Goal: Task Accomplishment & Management: Manage account settings

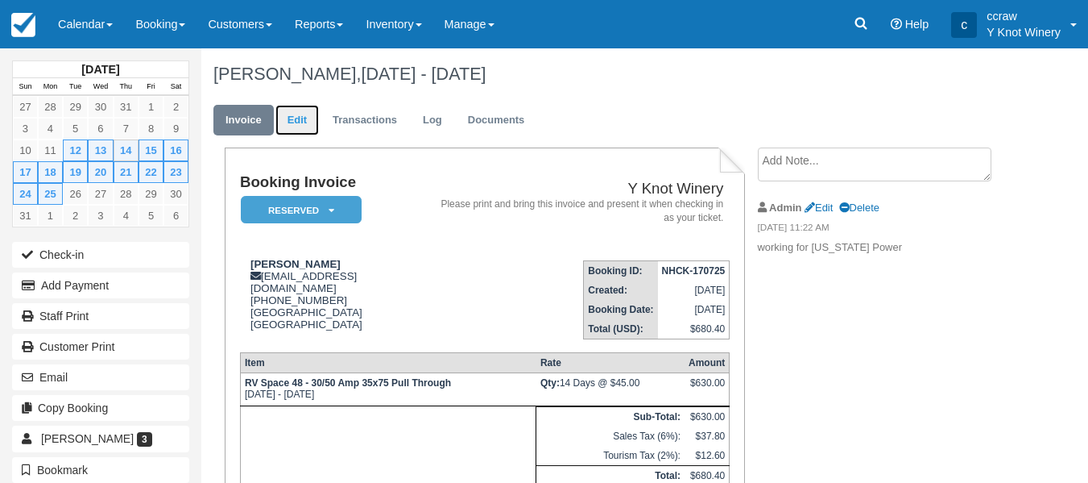
click at [297, 118] on link "Edit" at bounding box center [298, 120] width 44 height 31
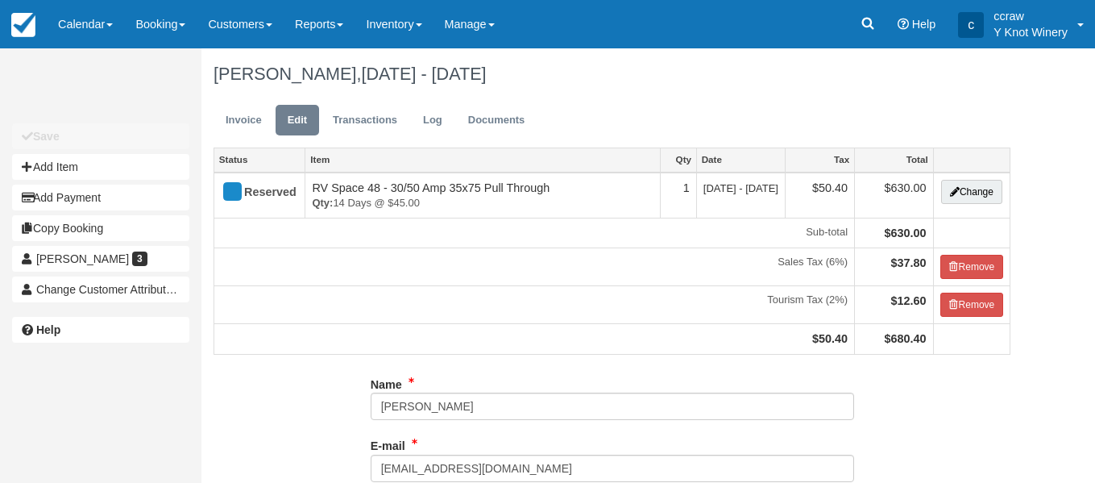
type input "[PHONE_NUMBER]"
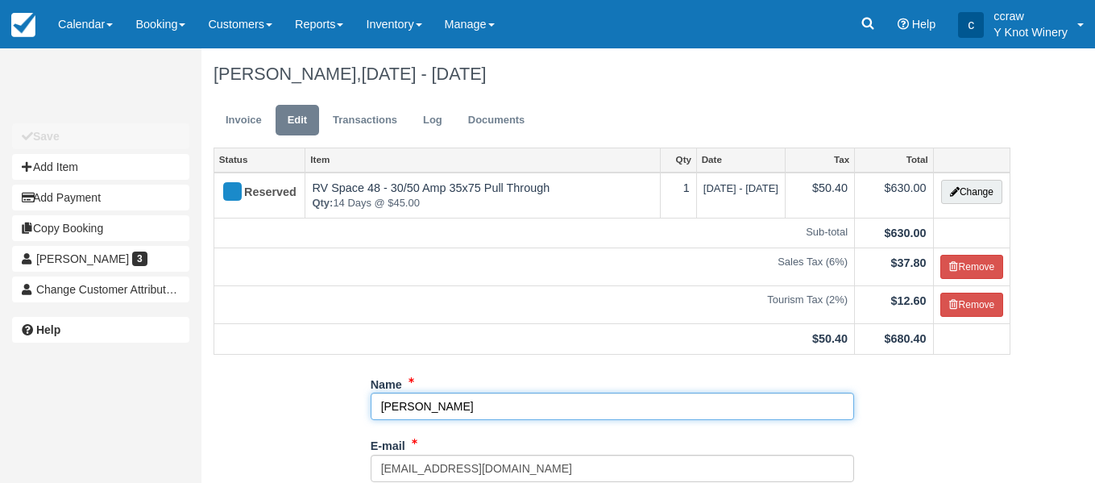
click at [446, 412] on input "[PERSON_NAME]" at bounding box center [612, 405] width 483 height 27
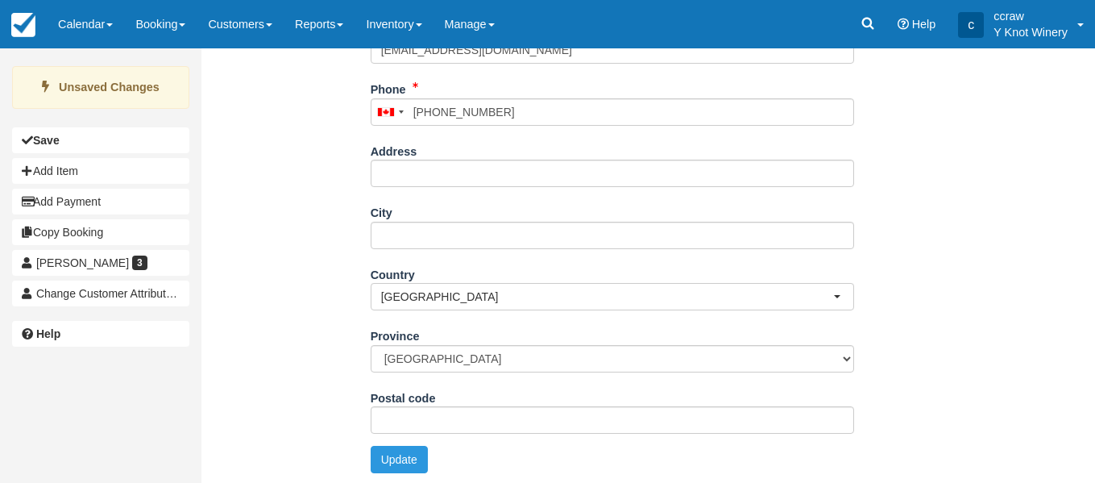
scroll to position [421, 0]
type input "Cera Sela Grgoras"
click at [399, 459] on button "Update" at bounding box center [399, 456] width 57 height 27
type input "[PHONE_NUMBER]"
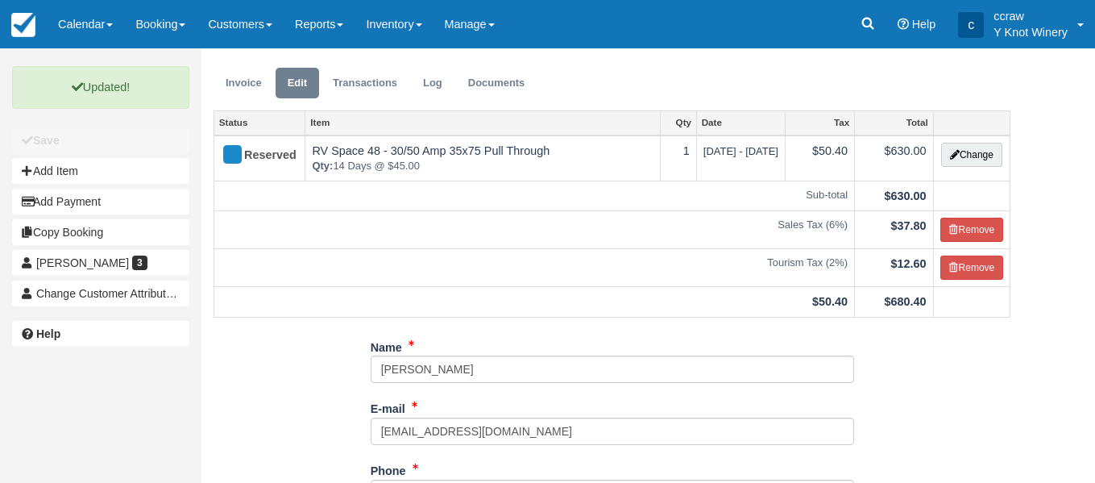
scroll to position [0, 0]
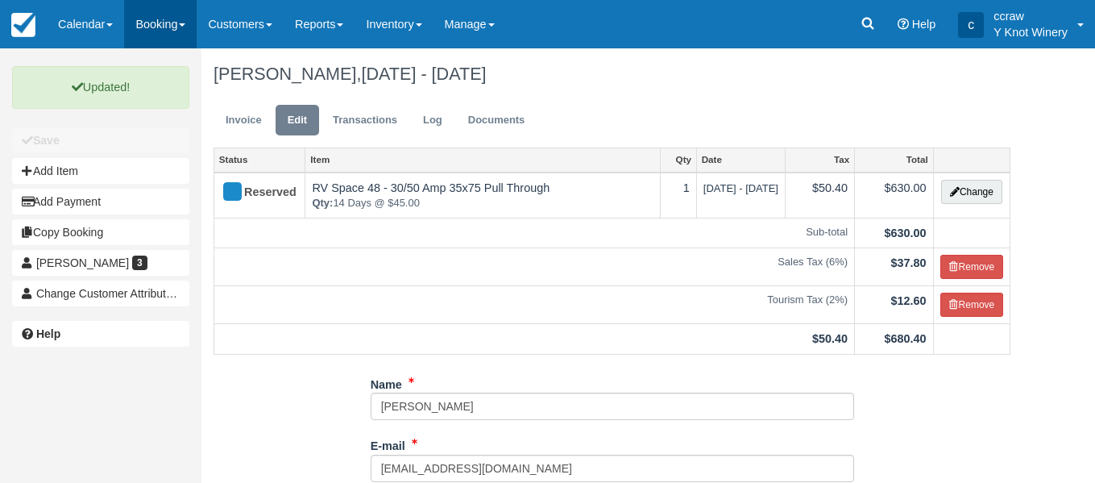
click at [148, 29] on link "Booking" at bounding box center [160, 24] width 73 height 48
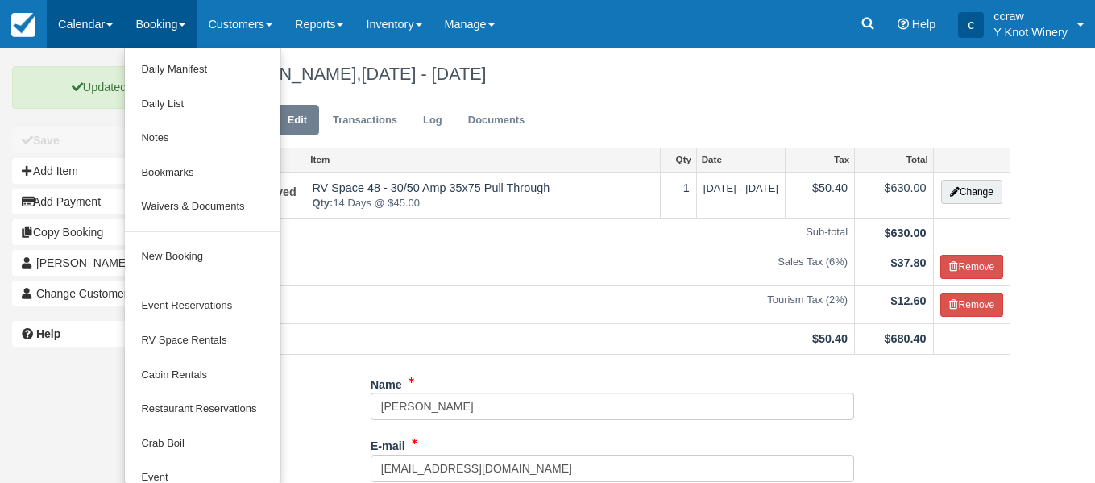
click at [91, 20] on link "Calendar" at bounding box center [85, 24] width 77 height 48
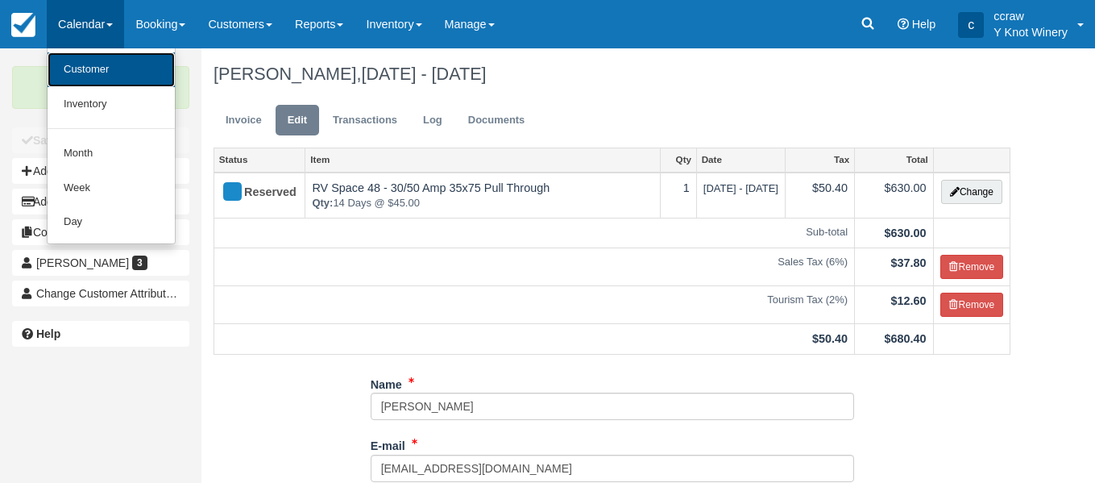
click at [84, 85] on link "Customer" at bounding box center [111, 69] width 127 height 35
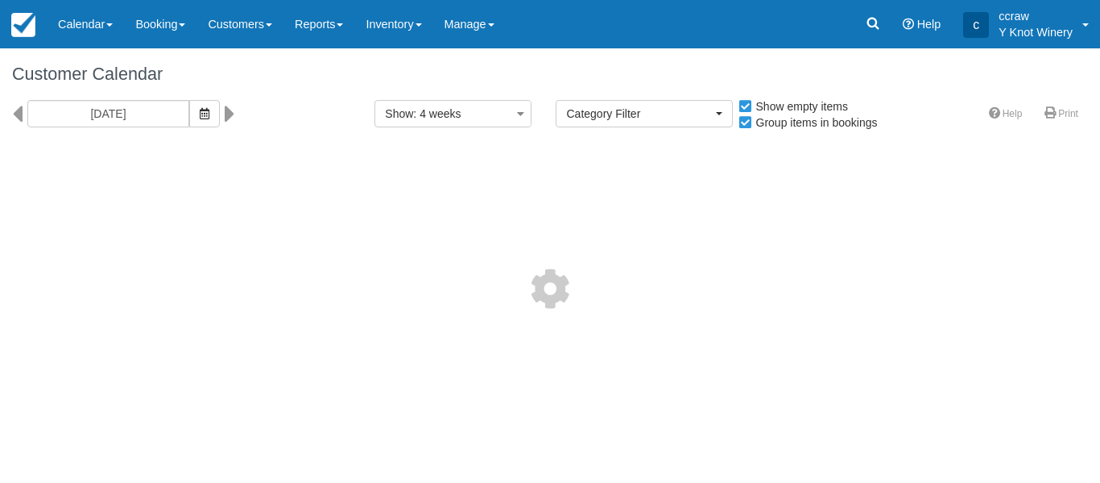
select select
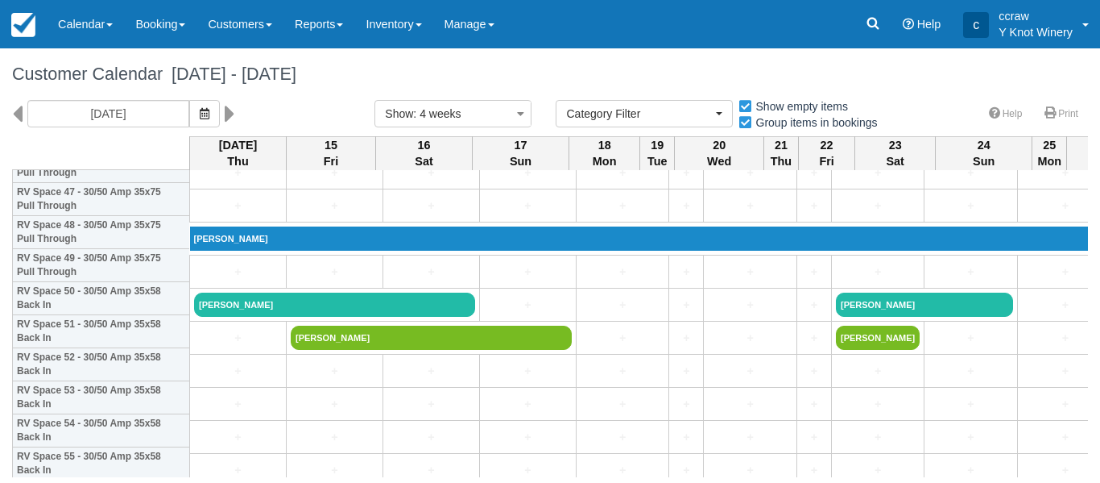
scroll to position [1594, 0]
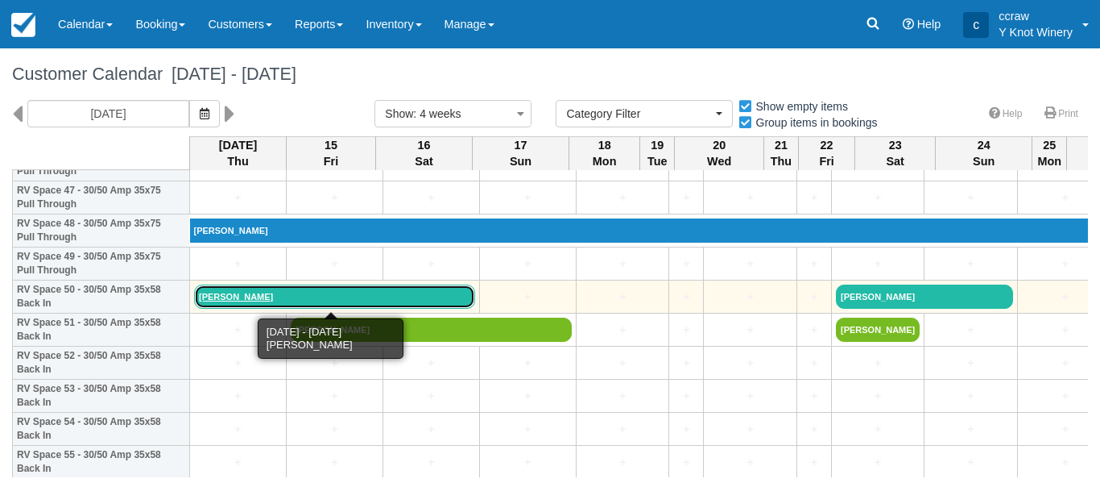
click at [218, 297] on link "Jerry Gibbins" at bounding box center [334, 296] width 281 height 24
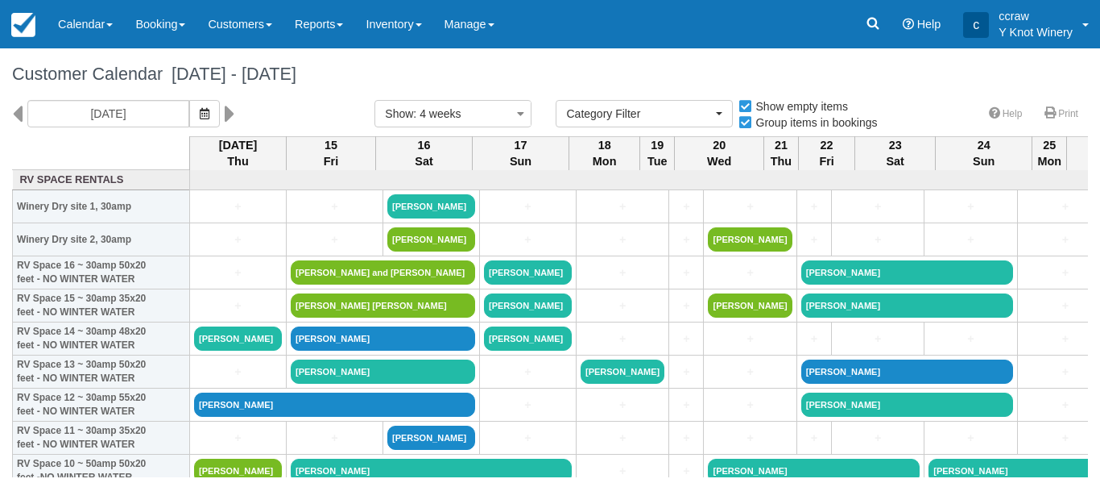
select select
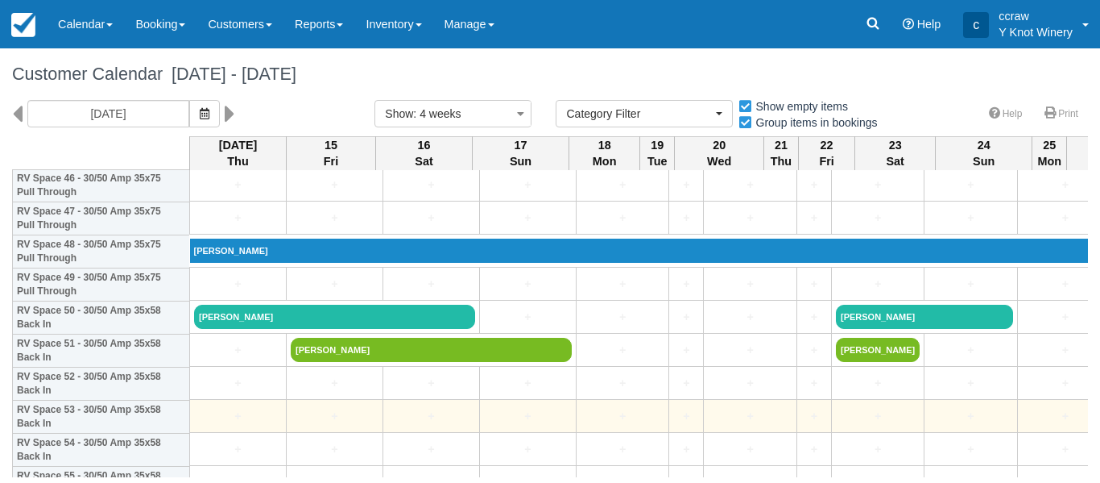
scroll to position [1573, 0]
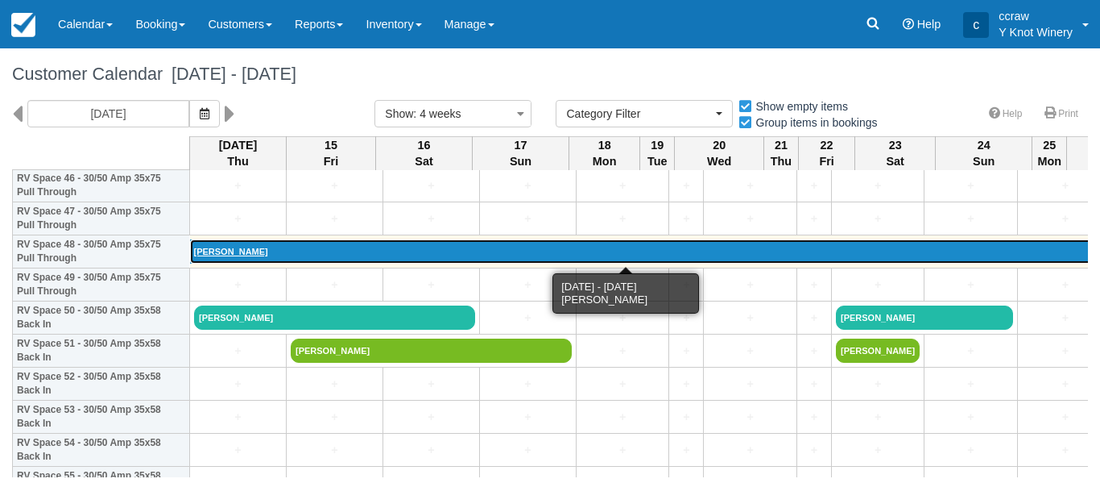
click at [226, 247] on link "[PERSON_NAME]" at bounding box center [667, 251] width 955 height 24
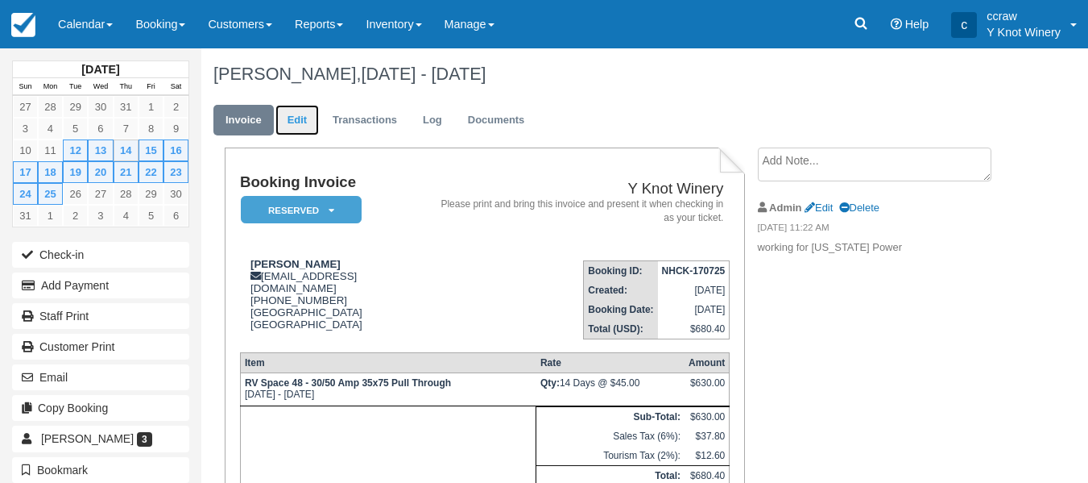
click at [297, 120] on link "Edit" at bounding box center [298, 120] width 44 height 31
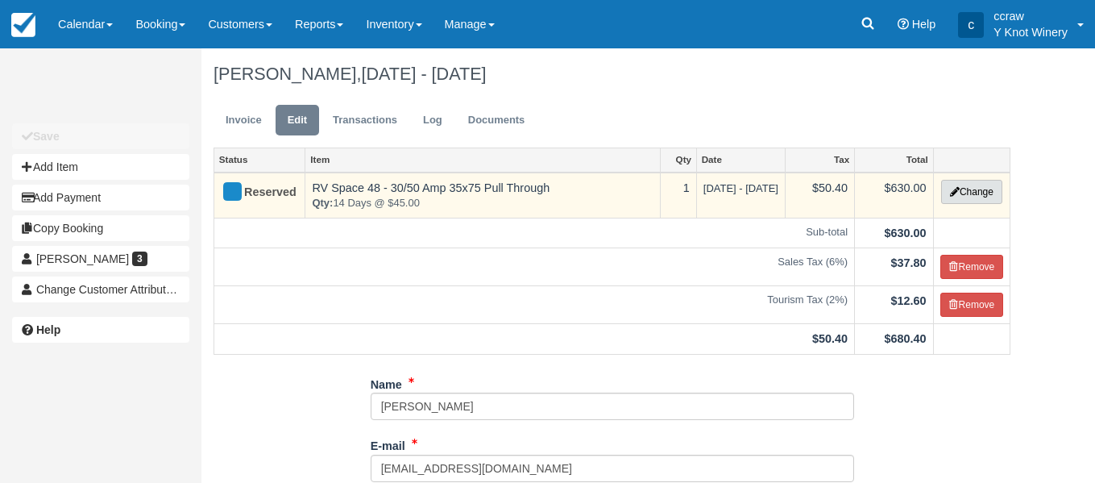
click at [963, 193] on button "Change" at bounding box center [971, 192] width 61 height 24
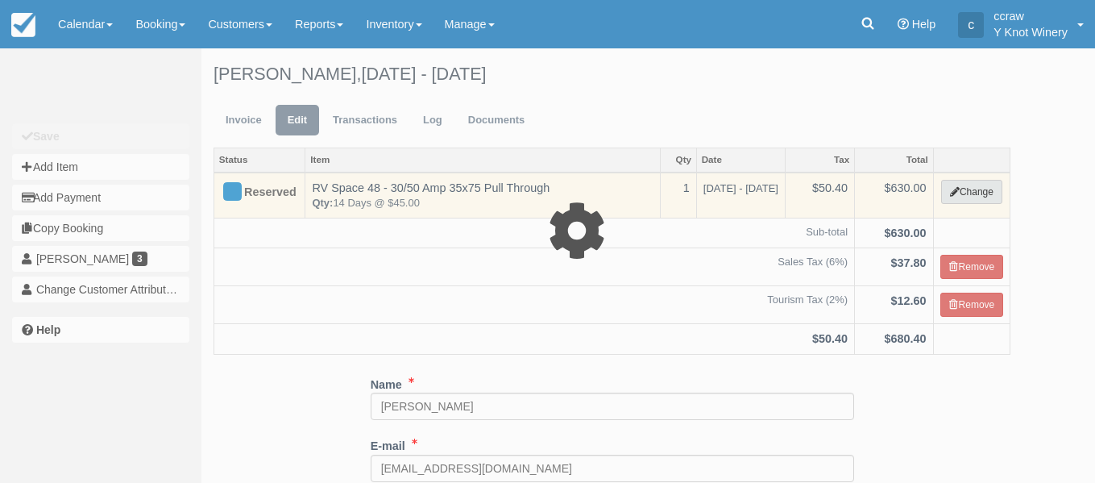
select select "3"
type input "630.00"
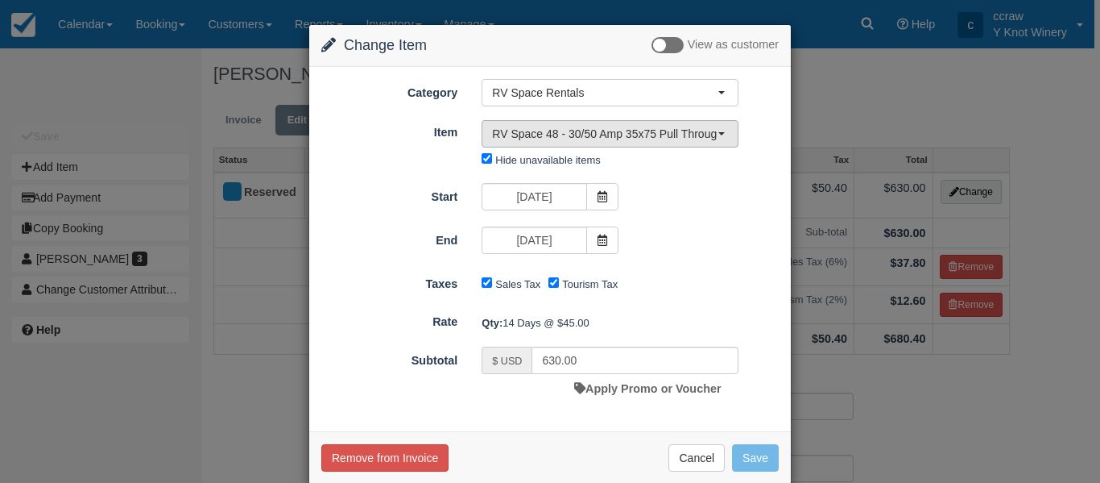
click at [719, 132] on span "button" at bounding box center [722, 133] width 6 height 3
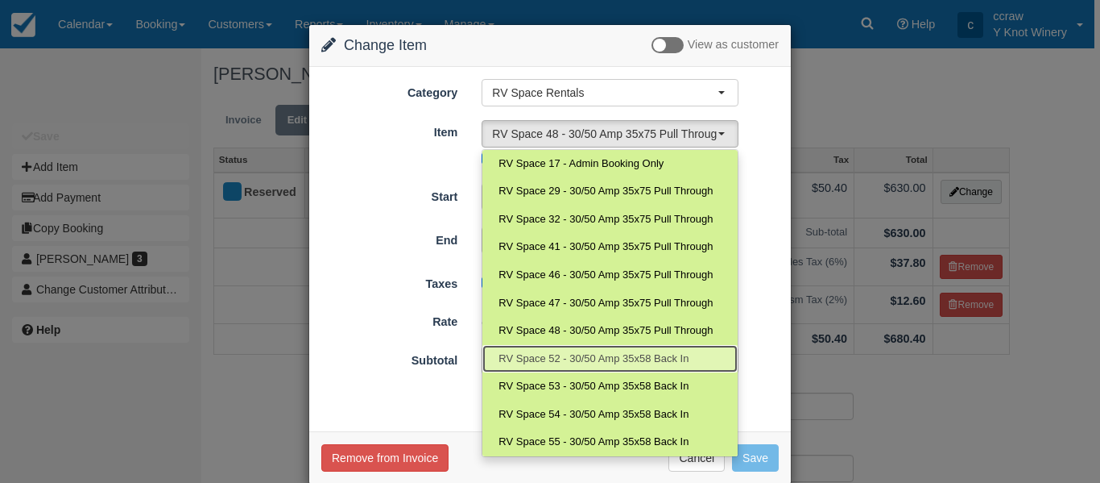
click at [528, 360] on span "RV Space 52 - 30/50 Amp 35x58 Back In" at bounding box center [594, 358] width 190 height 15
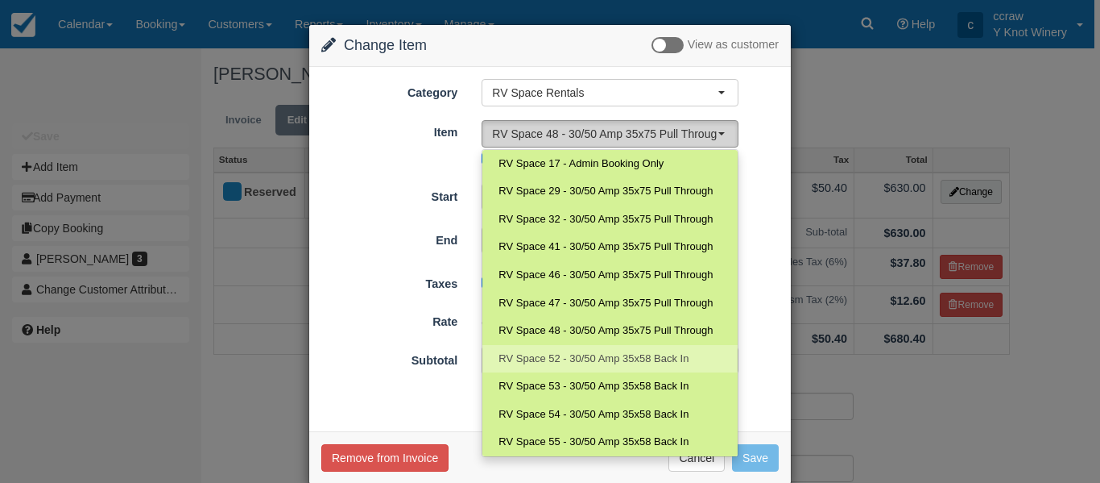
select select "104"
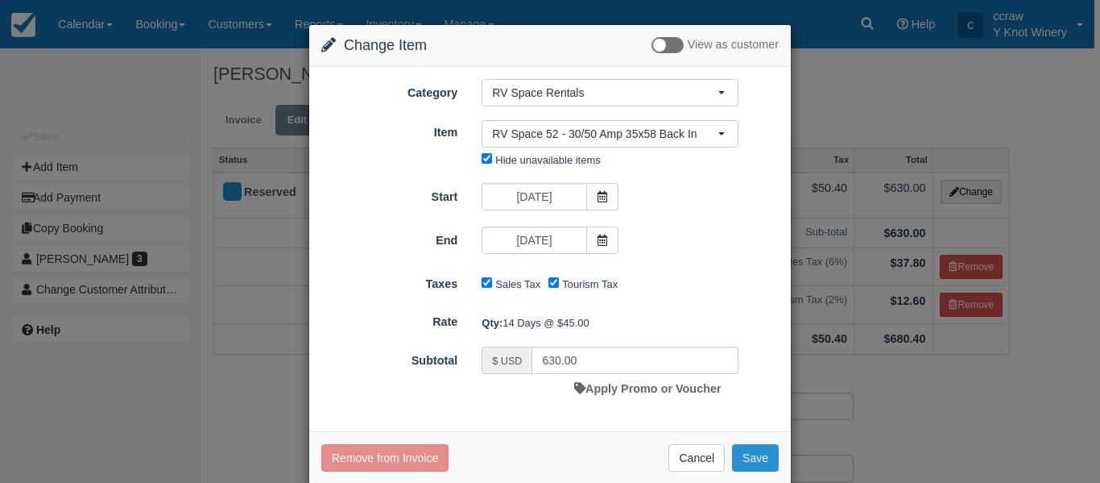
click at [740, 458] on button "Save" at bounding box center [755, 457] width 47 height 27
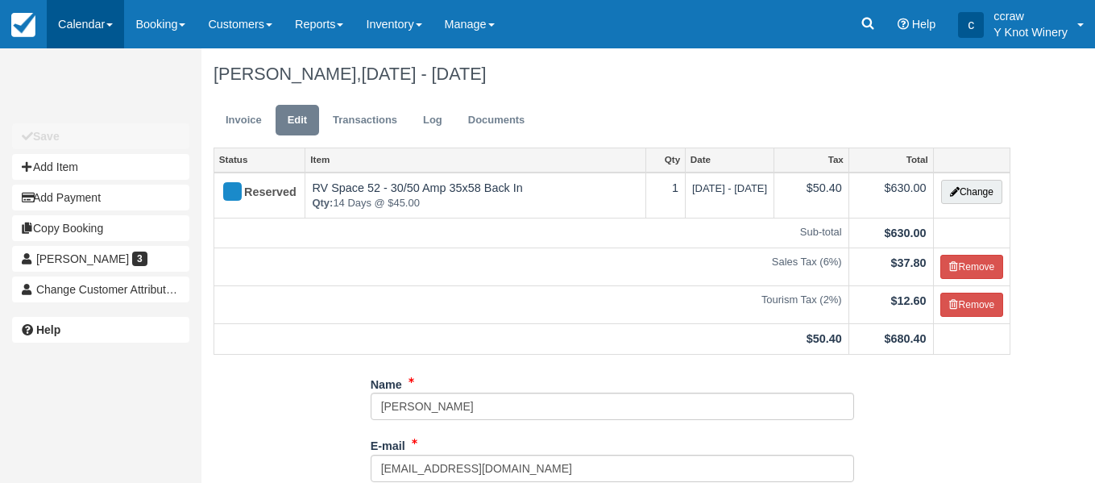
click at [92, 28] on link "Calendar" at bounding box center [85, 24] width 77 height 48
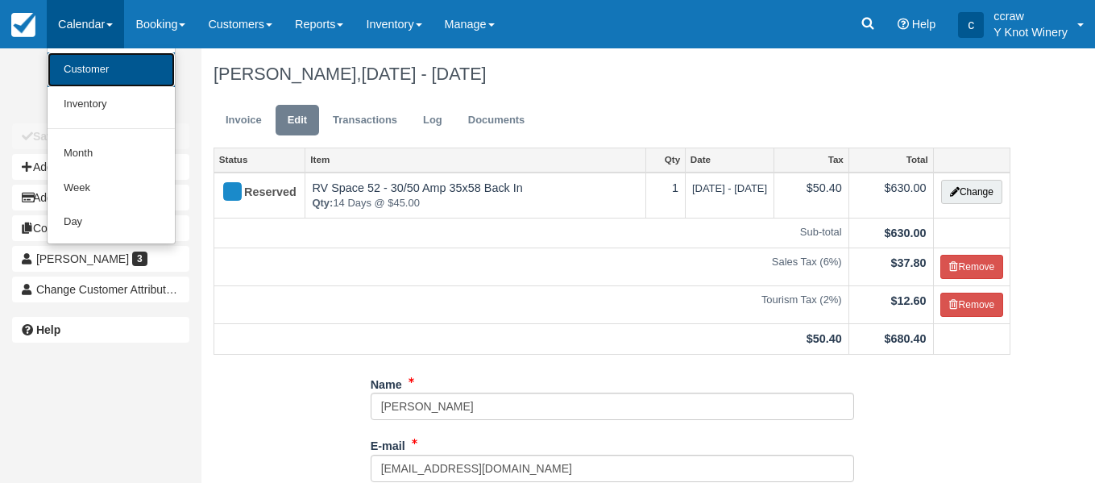
click at [85, 76] on link "Customer" at bounding box center [111, 69] width 127 height 35
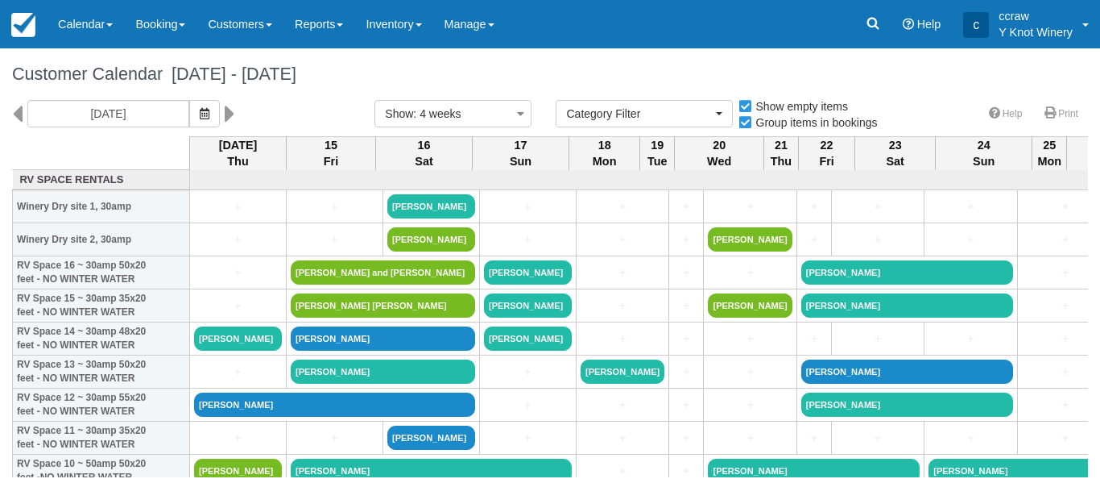
select select
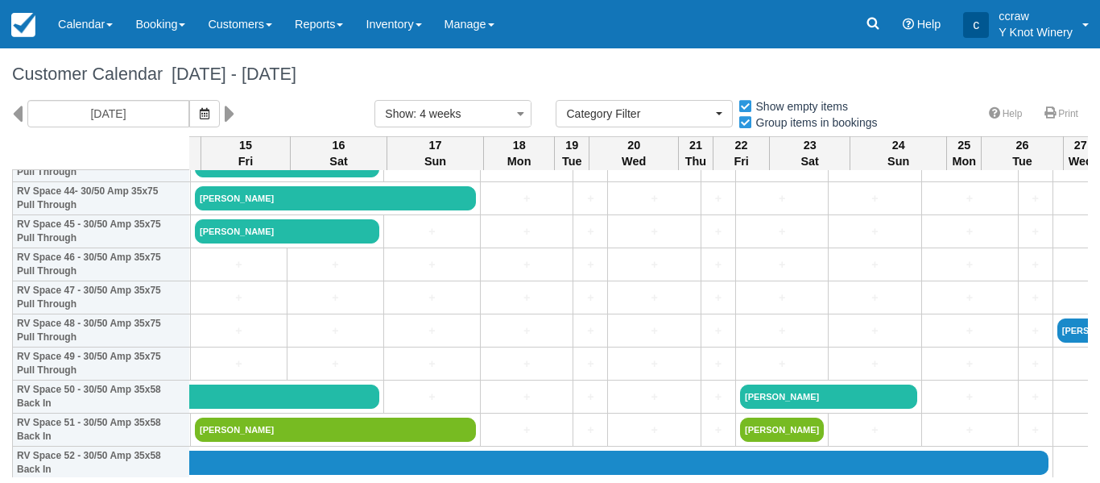
scroll to position [1494, 97]
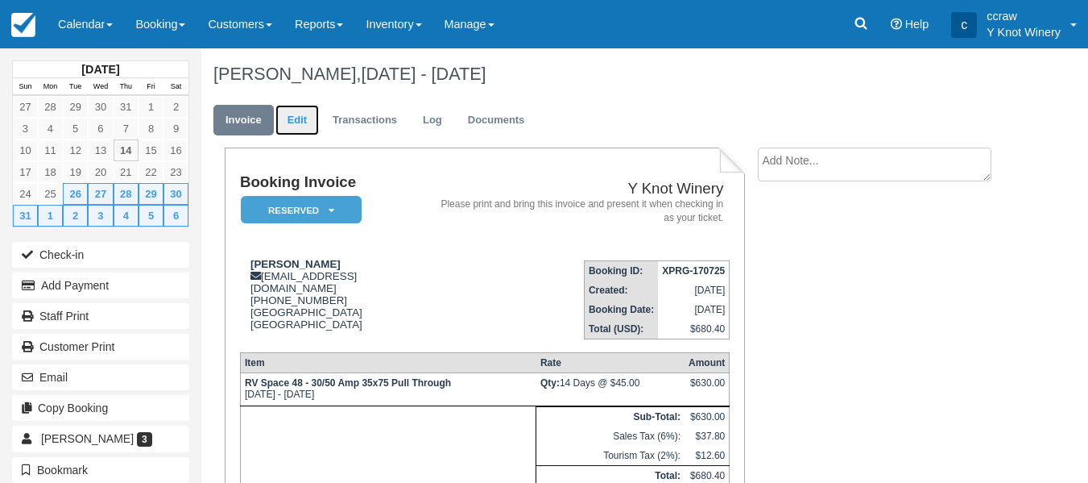
click at [299, 116] on link "Edit" at bounding box center [298, 120] width 44 height 31
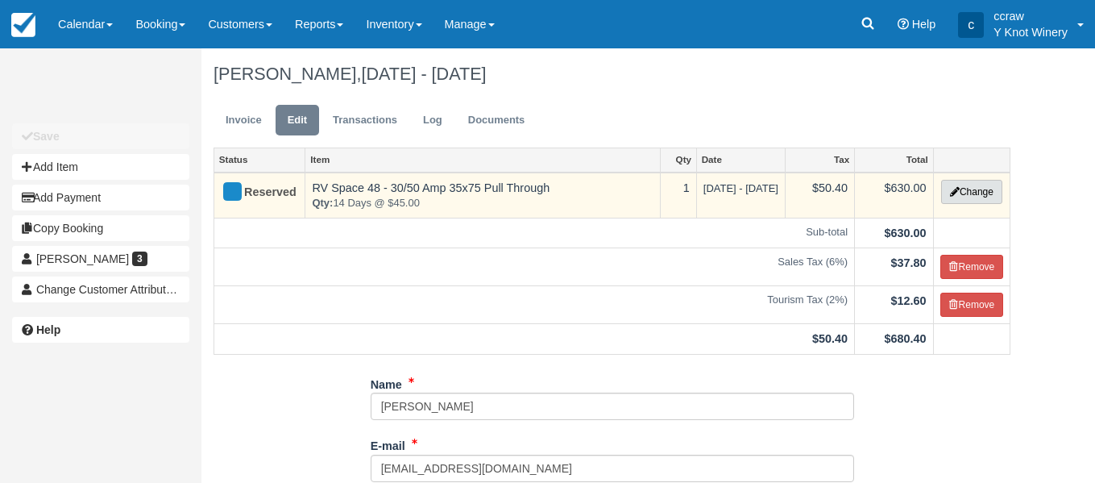
click at [966, 196] on button "Change" at bounding box center [971, 192] width 61 height 24
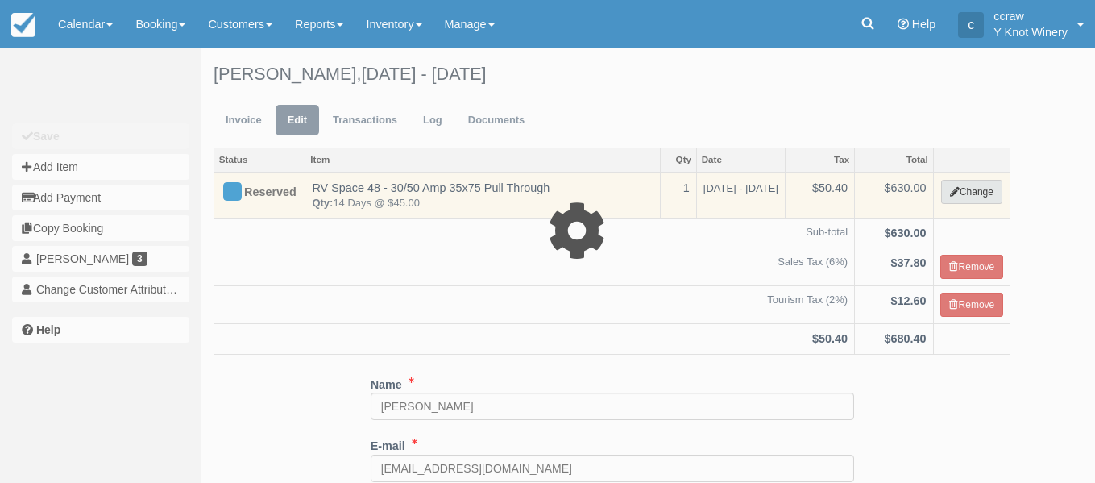
select select "3"
type input "630.00"
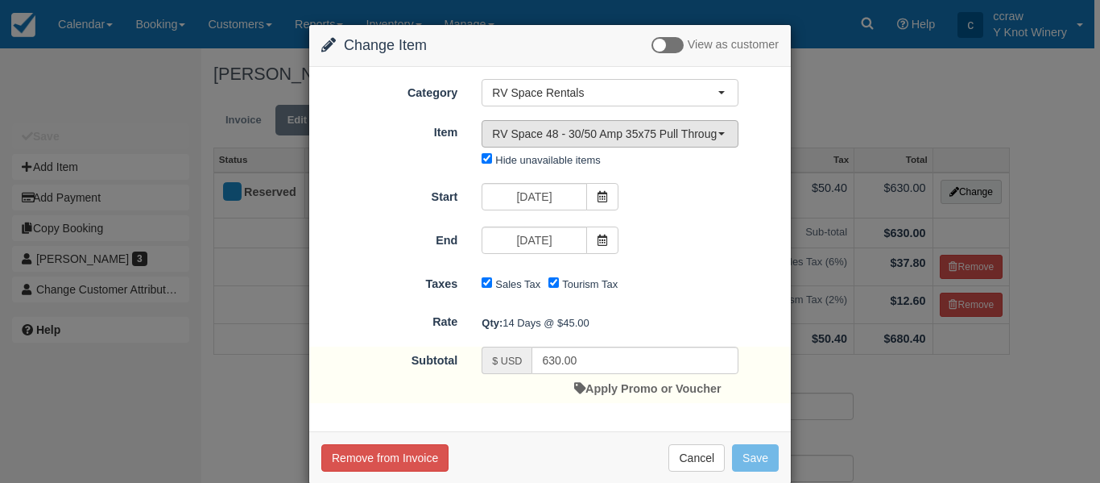
click at [730, 137] on button "RV Space 48 - 30/50 Amp 35x75 Pull Through" at bounding box center [610, 133] width 257 height 27
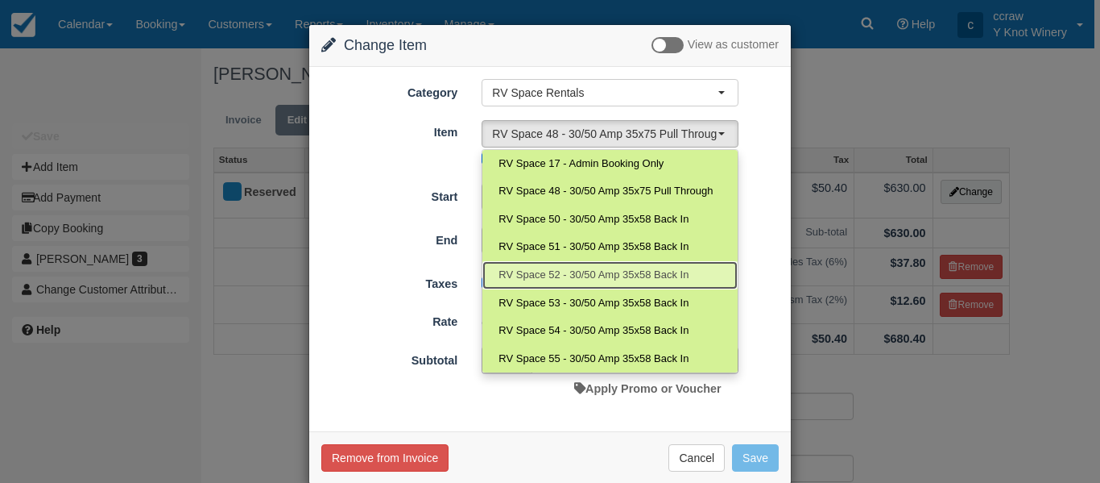
click at [548, 274] on span "RV Space 52 - 30/50 Amp 35x58 Back In" at bounding box center [594, 274] width 190 height 15
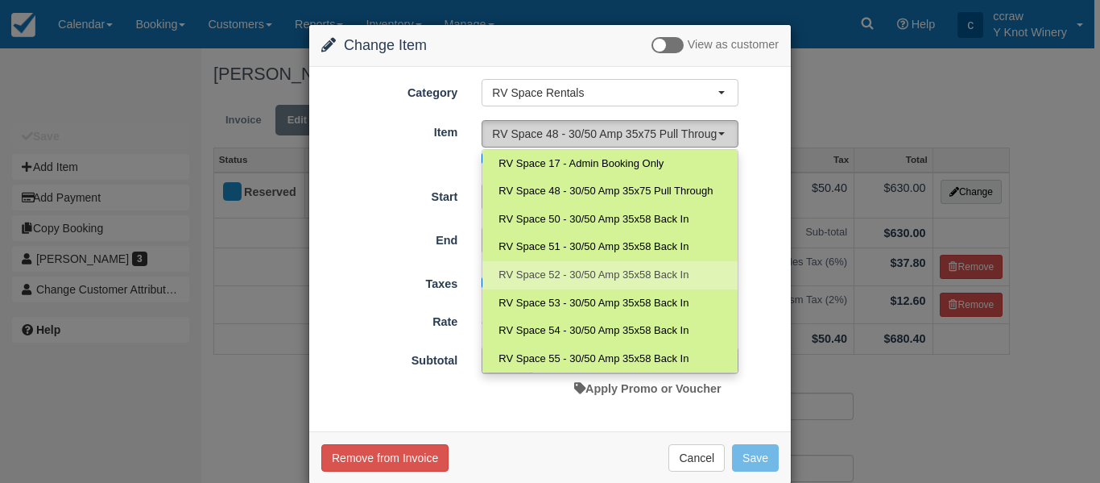
select select "104"
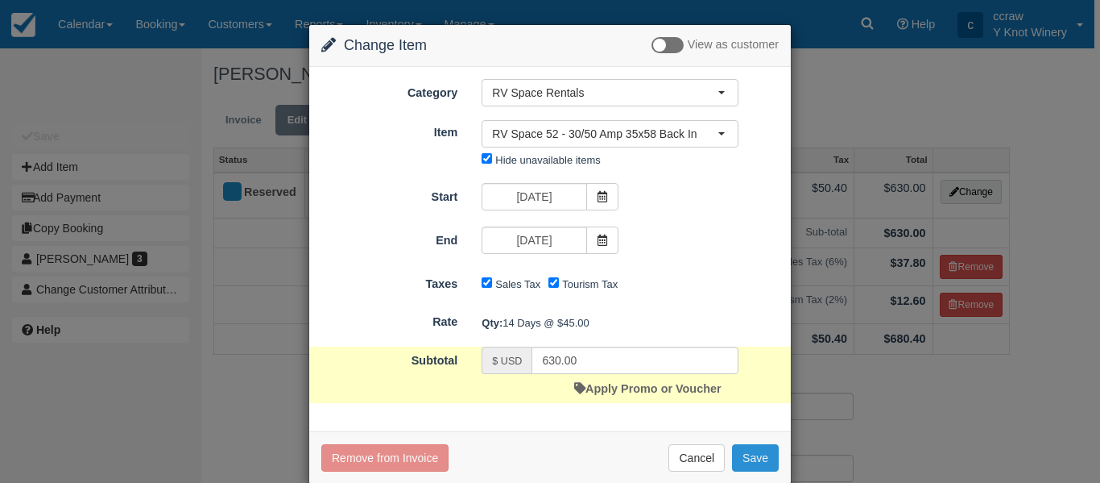
click at [755, 462] on button "Save" at bounding box center [755, 457] width 47 height 27
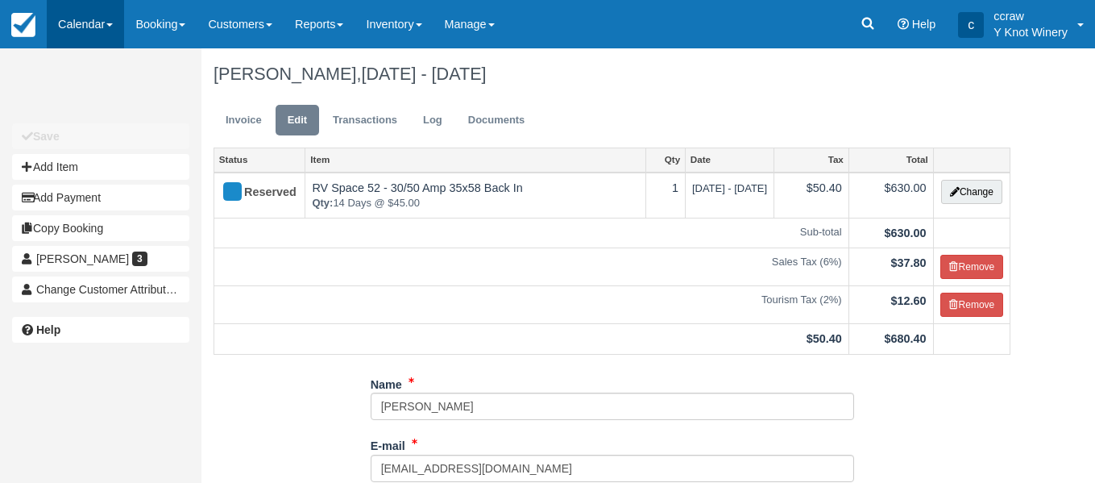
click at [104, 21] on link "Calendar" at bounding box center [85, 24] width 77 height 48
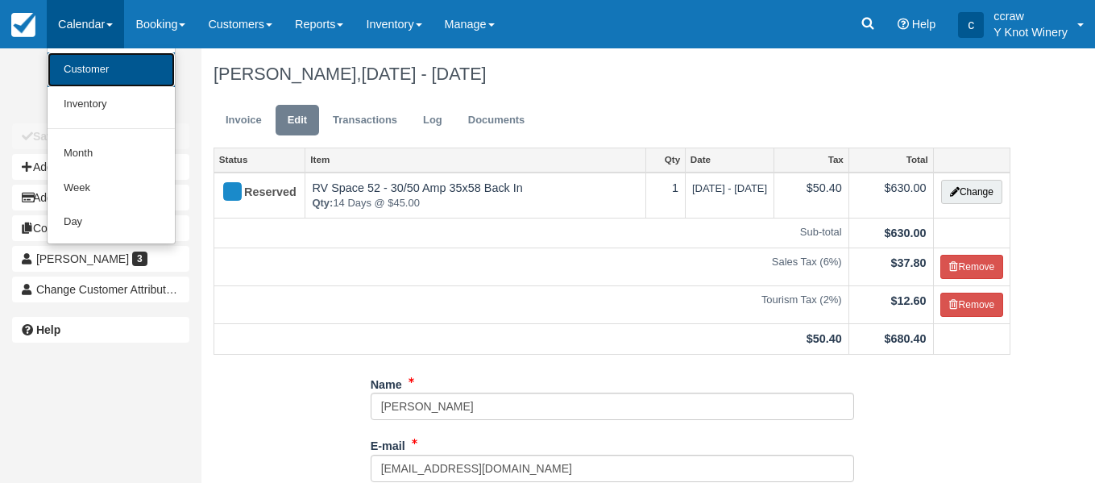
click at [93, 61] on link "Customer" at bounding box center [111, 69] width 127 height 35
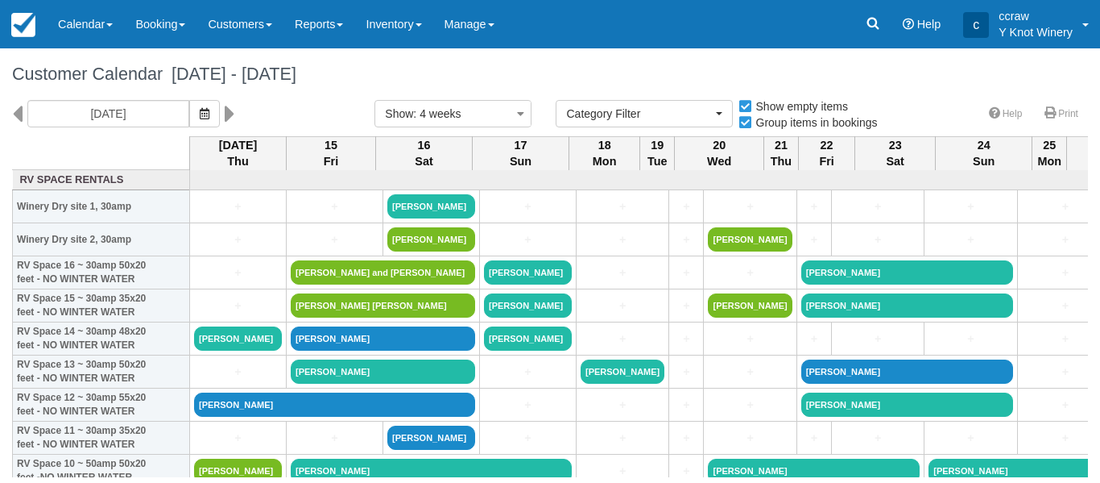
select select
